Goal: Task Accomplishment & Management: Use online tool/utility

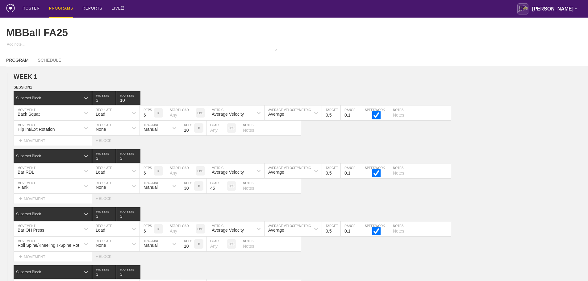
click at [287, 6] on div "ROSTER PROGRAMS REPORTS LIVE [PERSON_NAME] ▼ [PERSON_NAME][EMAIL_ADDRESS][PERSO…" at bounding box center [294, 9] width 576 height 18
click at [444, 6] on div "ROSTER PROGRAMS REPORTS LIVE [PERSON_NAME] ▼ [PERSON_NAME][EMAIL_ADDRESS][PERSO…" at bounding box center [294, 9] width 576 height 18
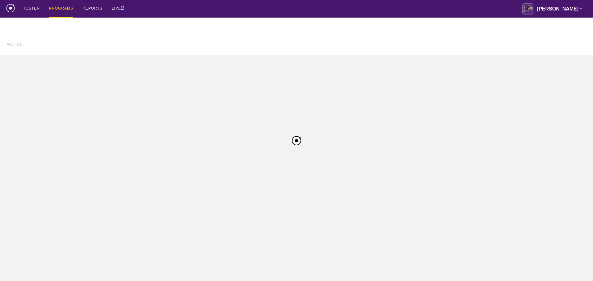
click at [412, 10] on div "ROSTER PROGRAMS REPORTS LIVE [PERSON_NAME] ▼ [PERSON_NAME][EMAIL_ADDRESS][PERSO…" at bounding box center [296, 9] width 580 height 18
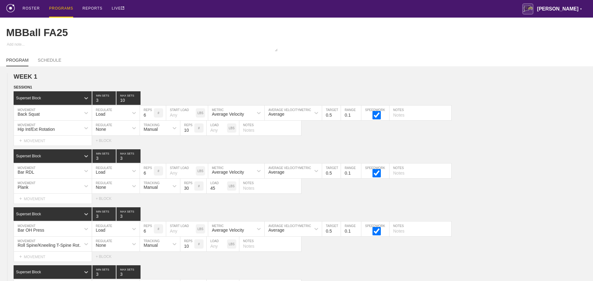
type textarea "x"
type input "MBBall FA25"
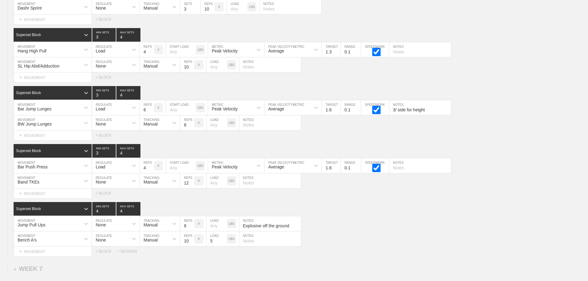
scroll to position [4030, 0]
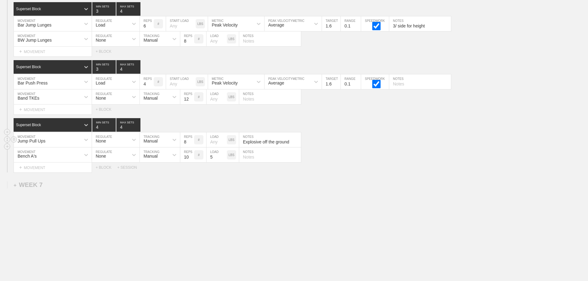
click at [406, 143] on div "Jump Pull Ups MOVEMENT None REGULATE Manual TRACKING 8 REPS # LOAD LBS Explosiv…" at bounding box center [294, 139] width 588 height 15
click at [361, 139] on div "Jump Pull Ups MOVEMENT None REGULATE Manual TRACKING 8 REPS # LOAD LBS Explosiv…" at bounding box center [294, 139] width 588 height 15
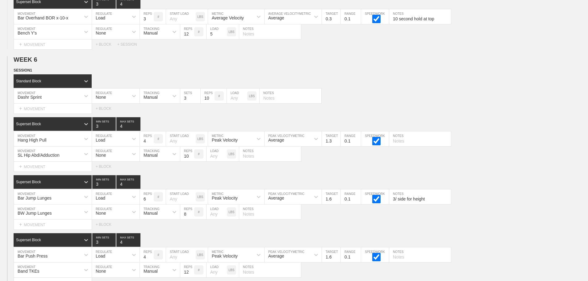
scroll to position [3844, 0]
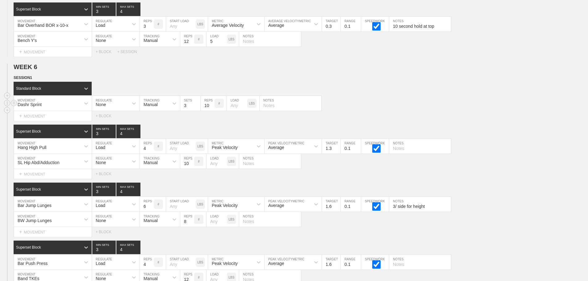
click at [407, 103] on div "Dashr Sprint MOVEMENT None REGULATE Manual TRACKING 3 SETS 10 REPS # LOAD LBS N…" at bounding box center [294, 103] width 588 height 15
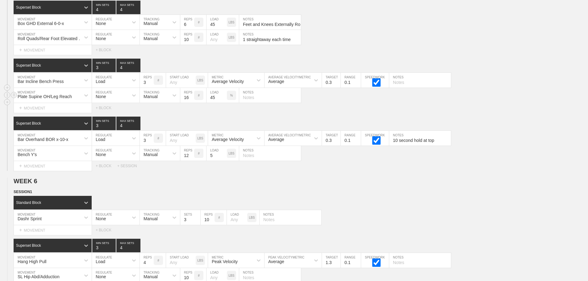
scroll to position [3721, 0]
